Goal: Task Accomplishment & Management: Use online tool/utility

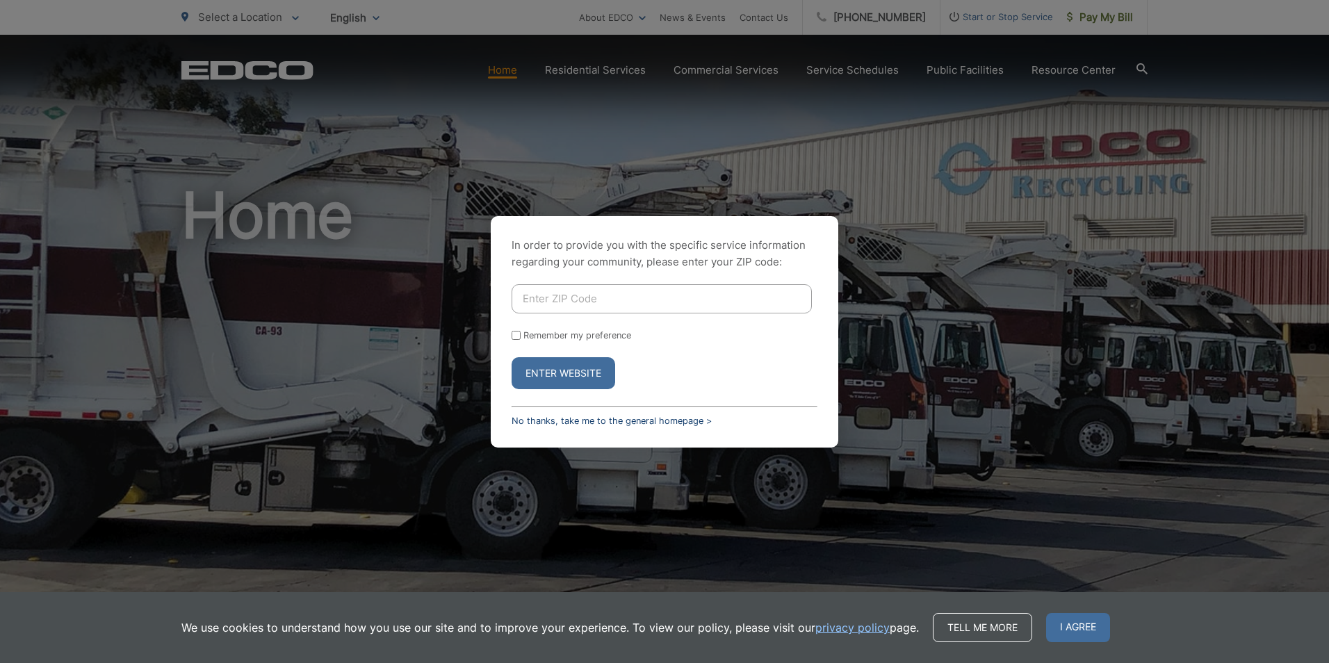
click at [653, 425] on link "No thanks, take me to the general homepage >" at bounding box center [612, 421] width 200 height 10
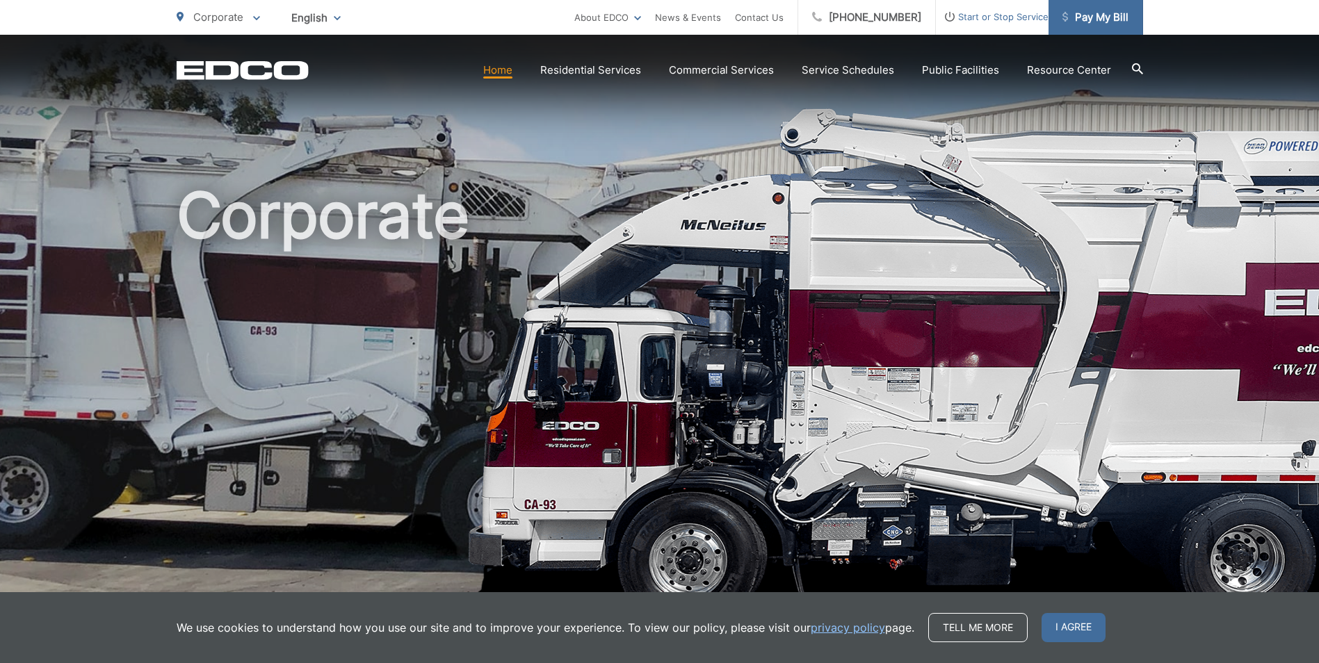
click at [1109, 24] on span "Pay My Bill" at bounding box center [1095, 17] width 66 height 17
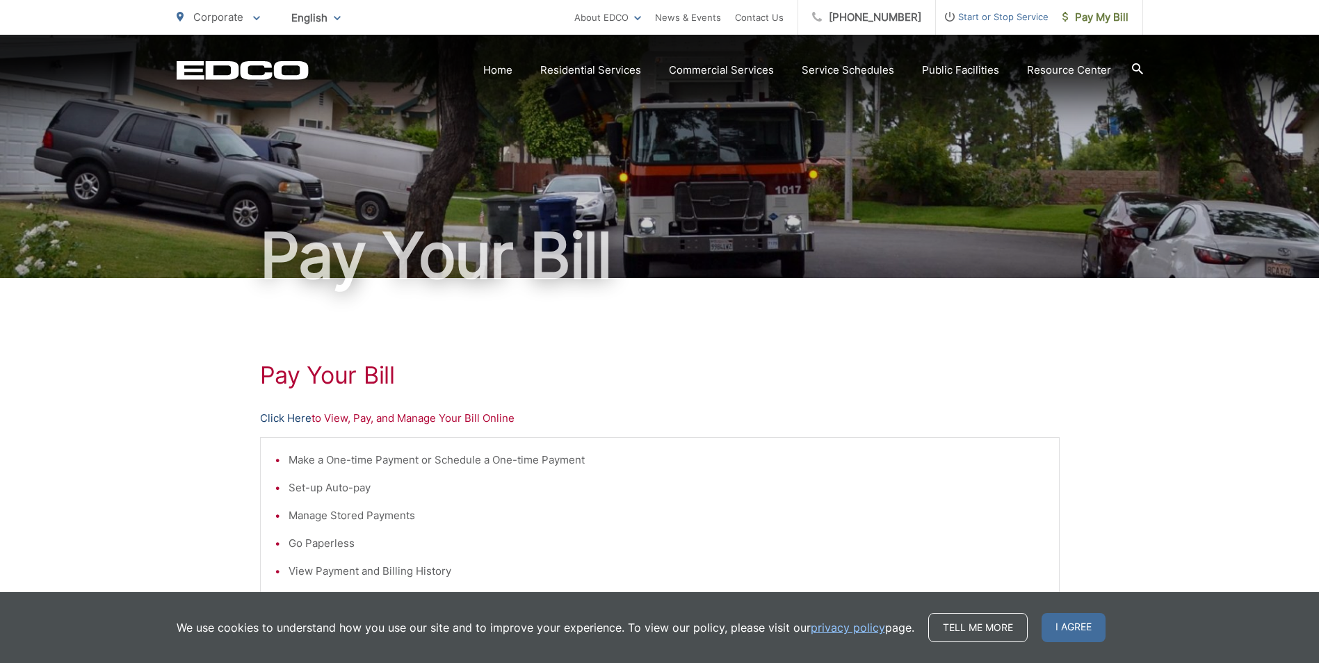
click at [265, 417] on link "Click Here" at bounding box center [285, 418] width 51 height 17
